Goal: Browse casually

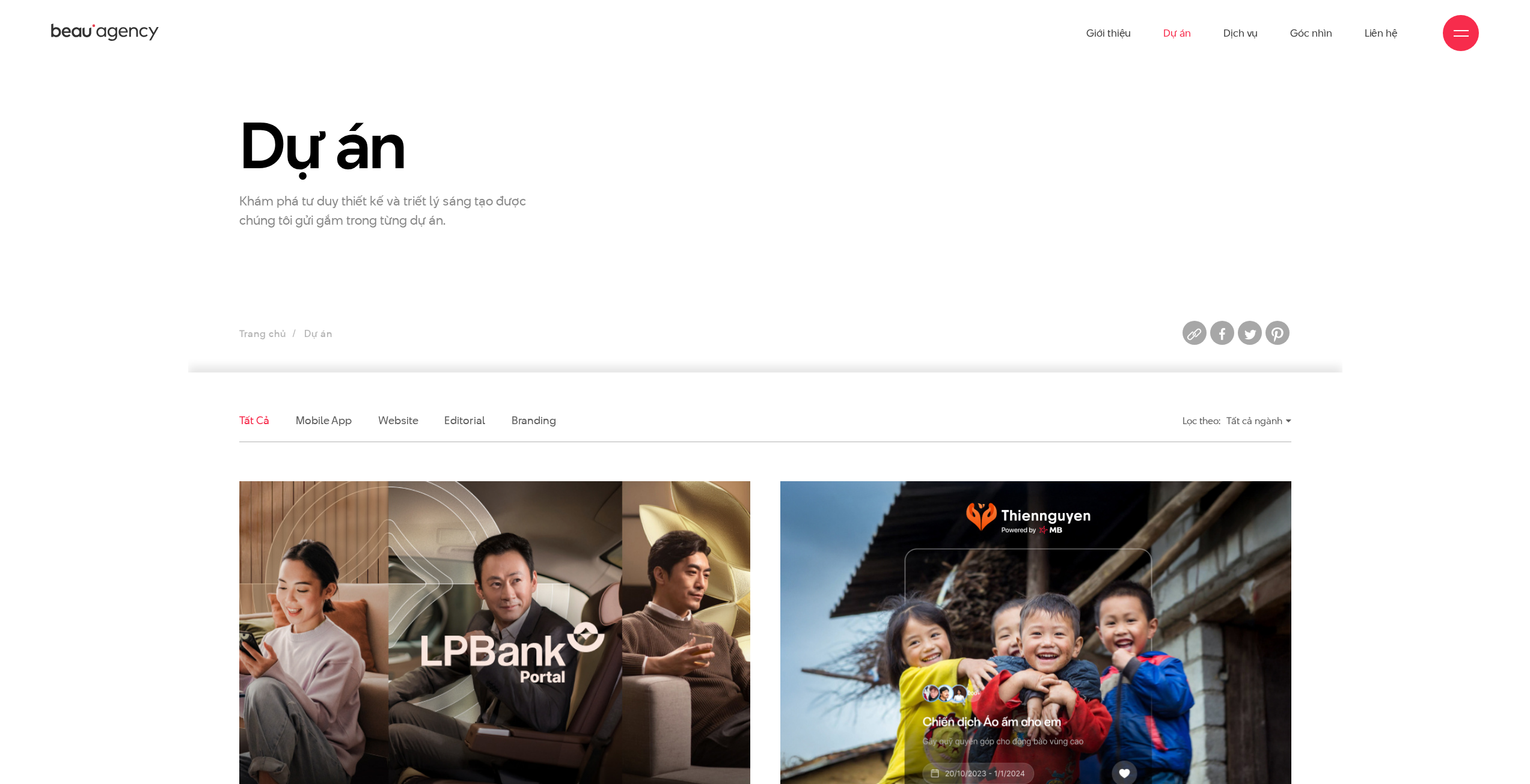
scroll to position [181, 0]
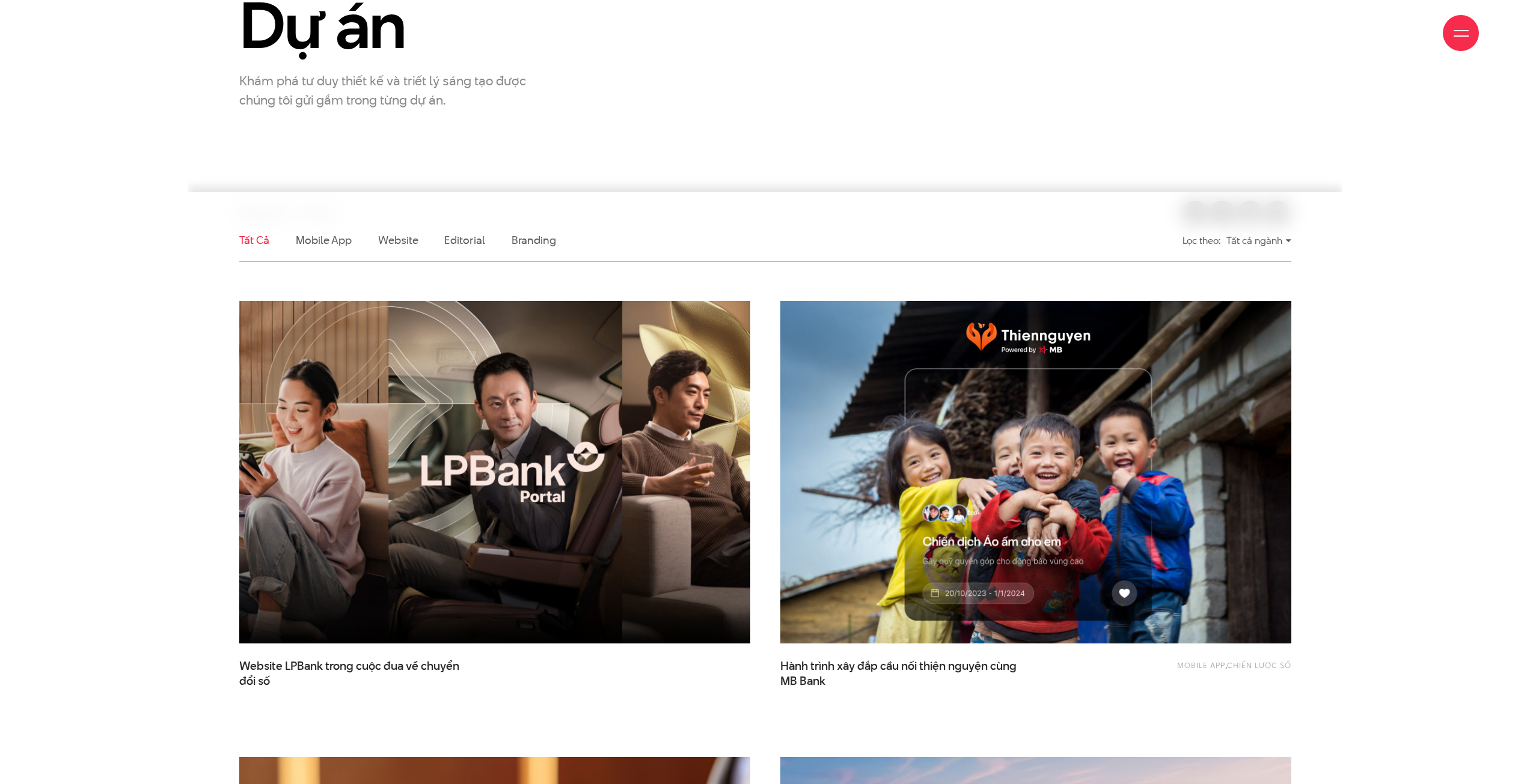
click at [612, 486] on img at bounding box center [494, 472] width 562 height 376
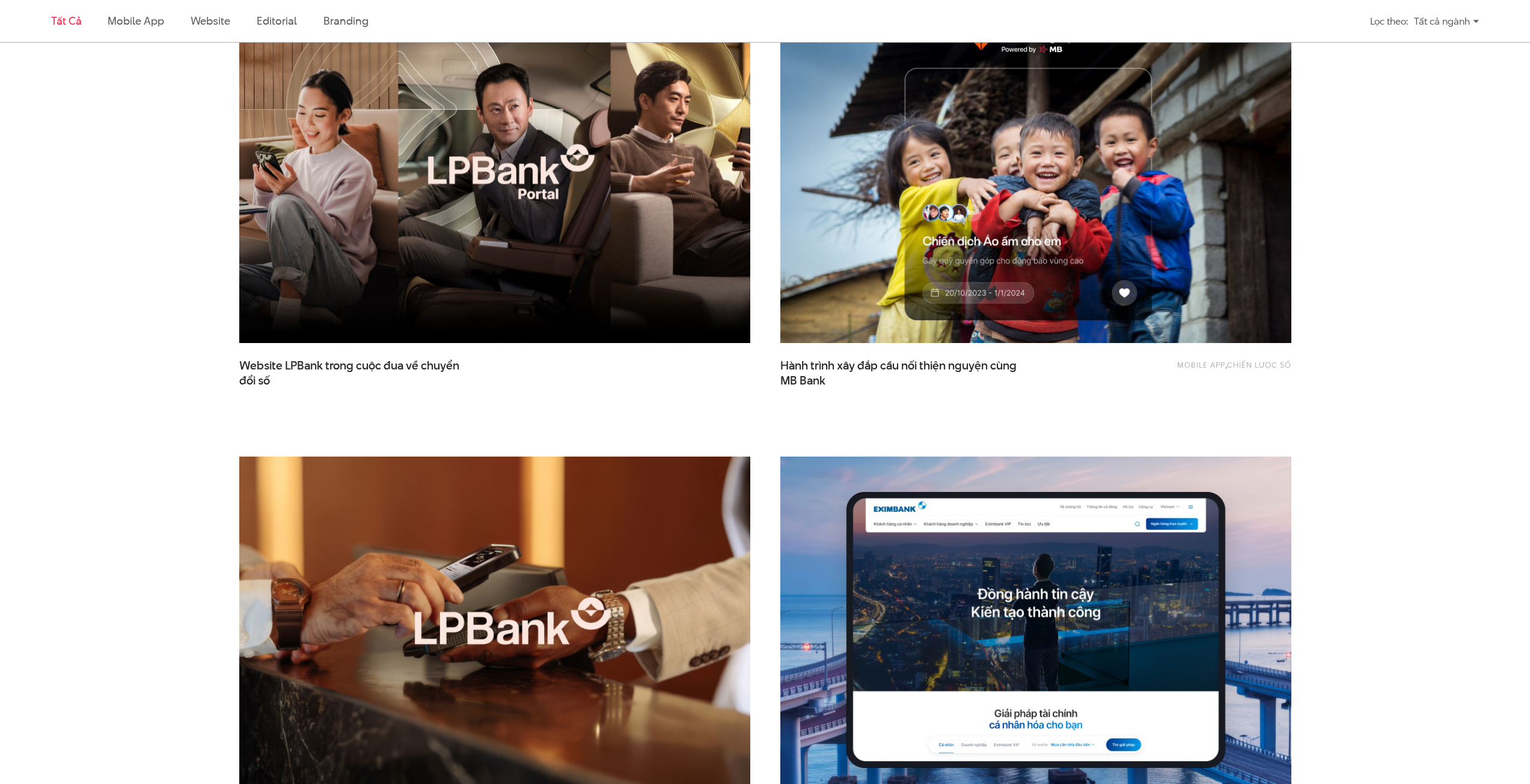
scroll to position [601, 0]
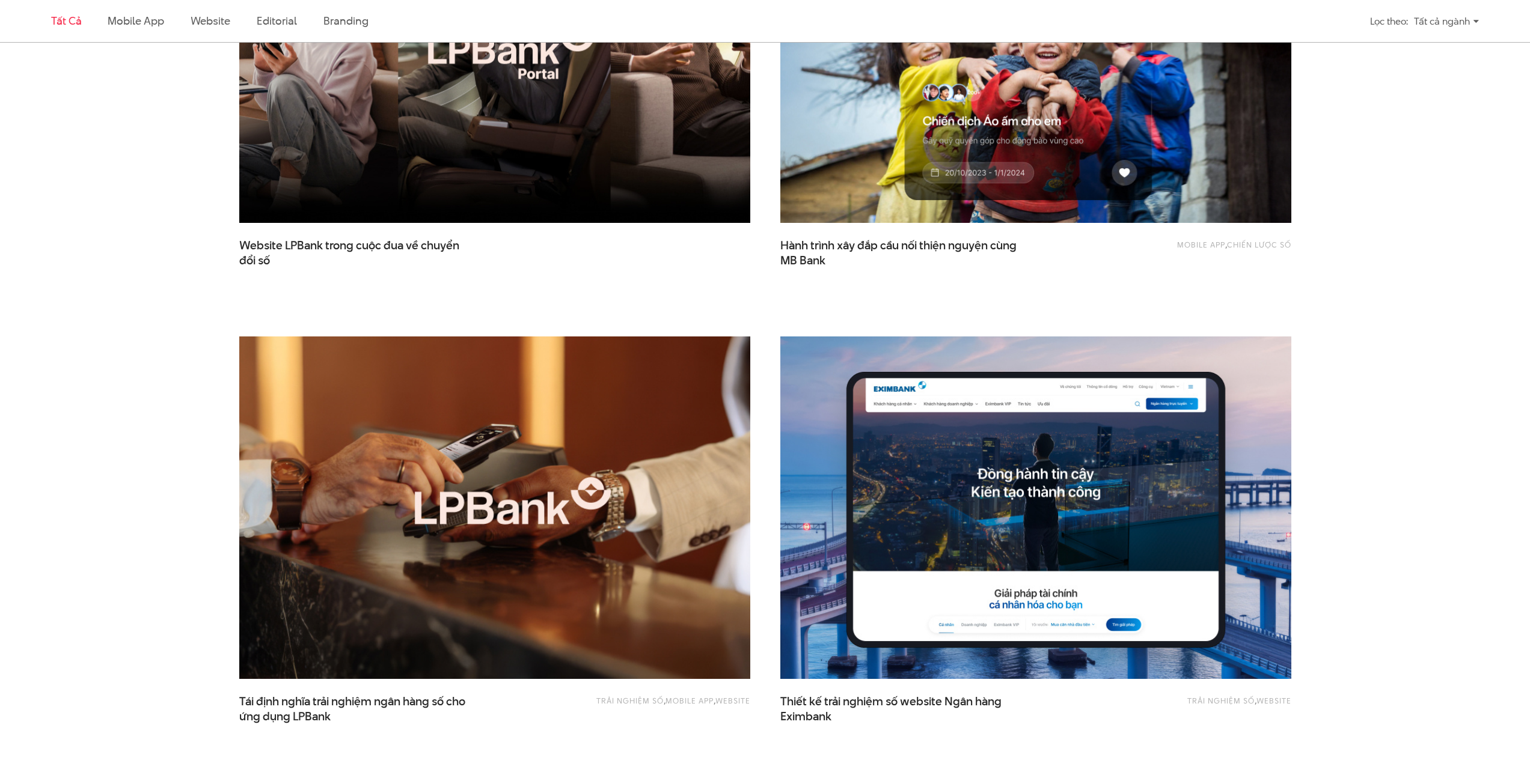
click at [581, 483] on img at bounding box center [494, 508] width 562 height 376
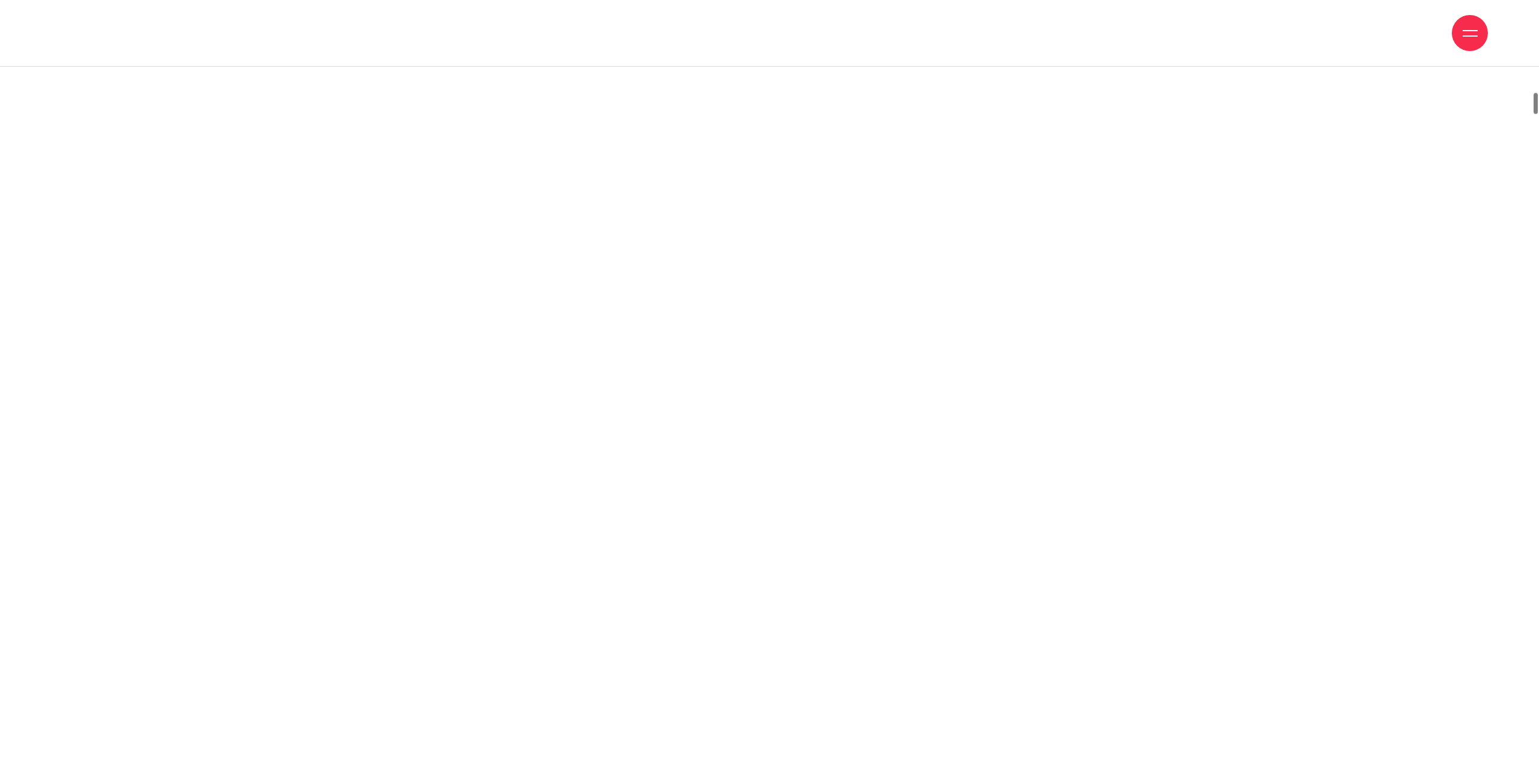
drag, startPoint x: 563, startPoint y: 292, endPoint x: 563, endPoint y: 282, distance: 10.0
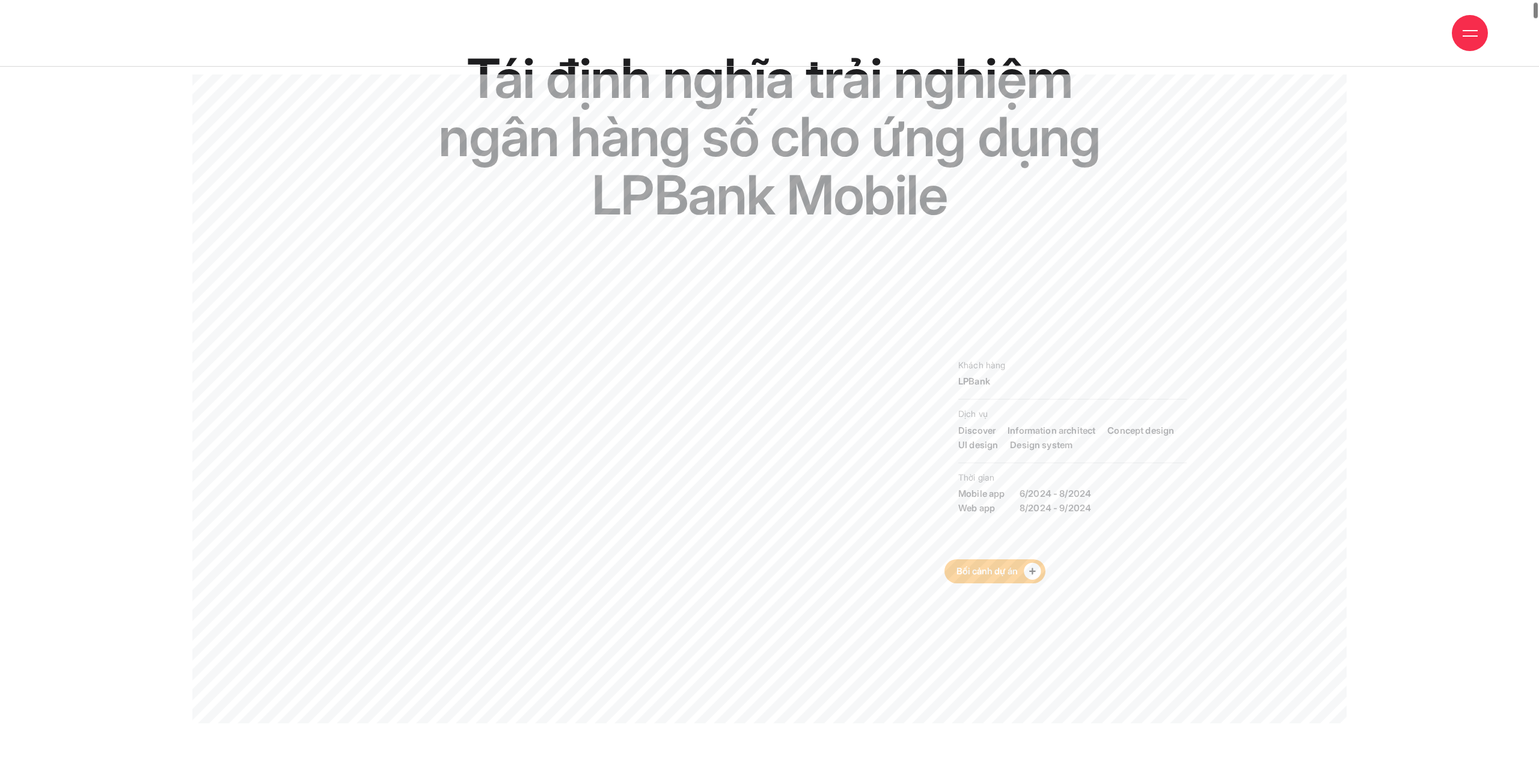
click at [1029, 572] on circle at bounding box center [1033, 571] width 17 height 17
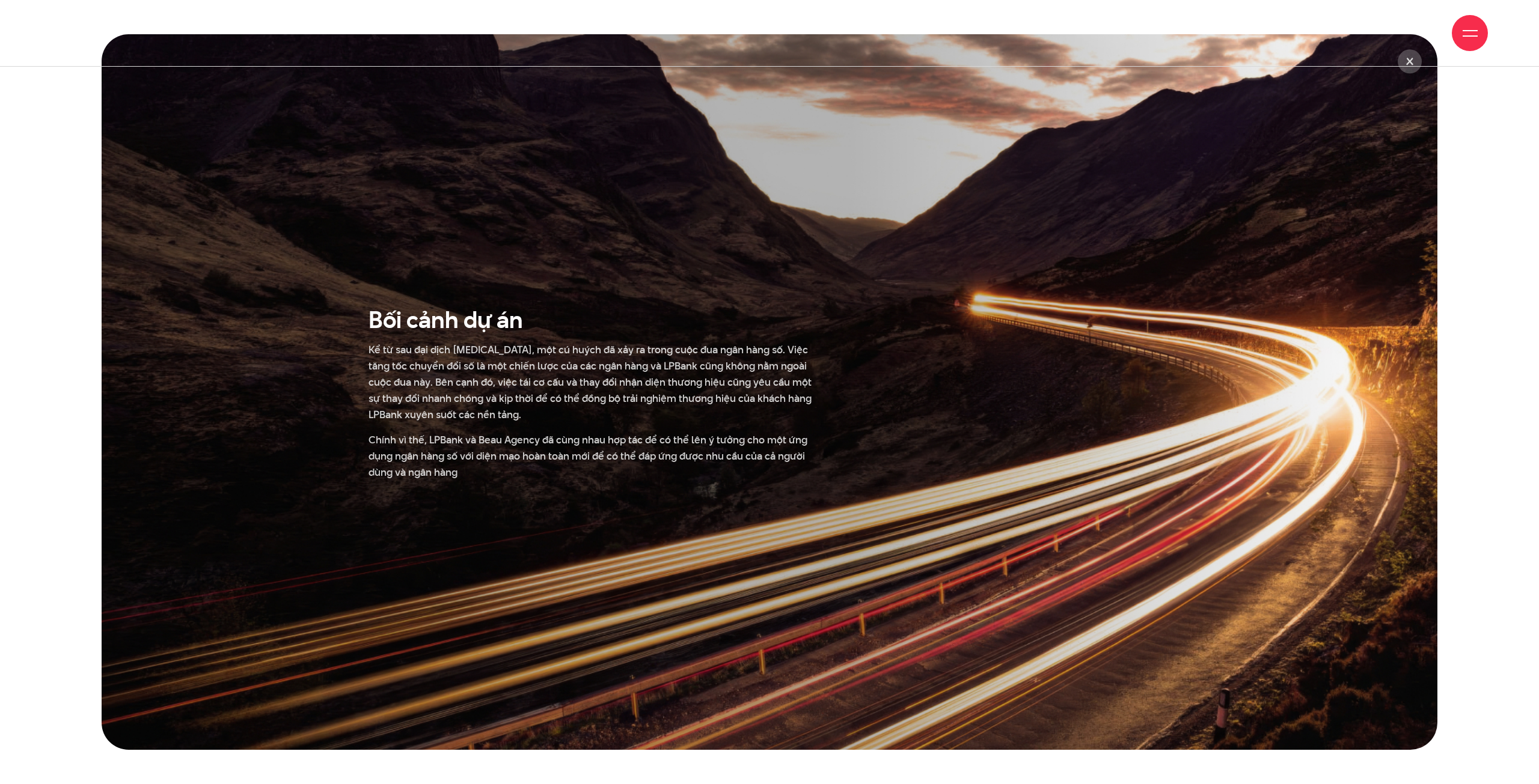
click at [1458, 361] on div at bounding box center [769, 392] width 1539 height 784
